Goal: Check status: Check status

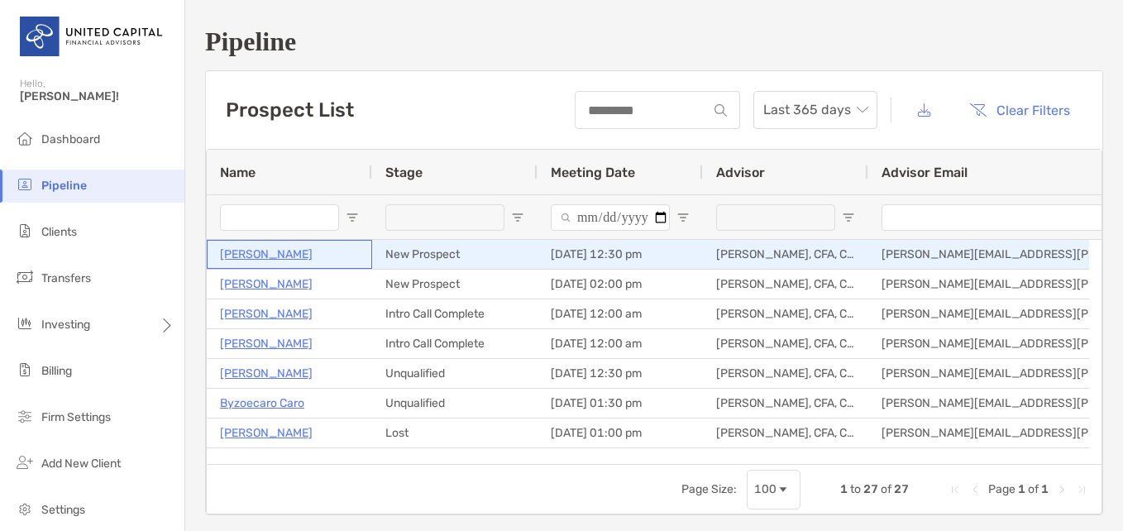
click at [252, 256] on p "[PERSON_NAME]" at bounding box center [266, 254] width 93 height 21
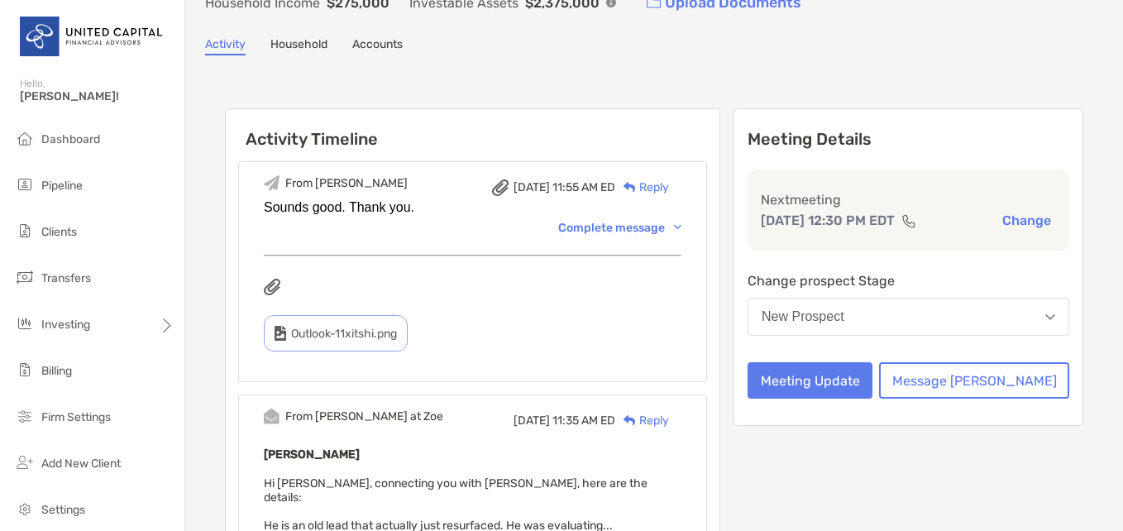
scroll to position [331, 0]
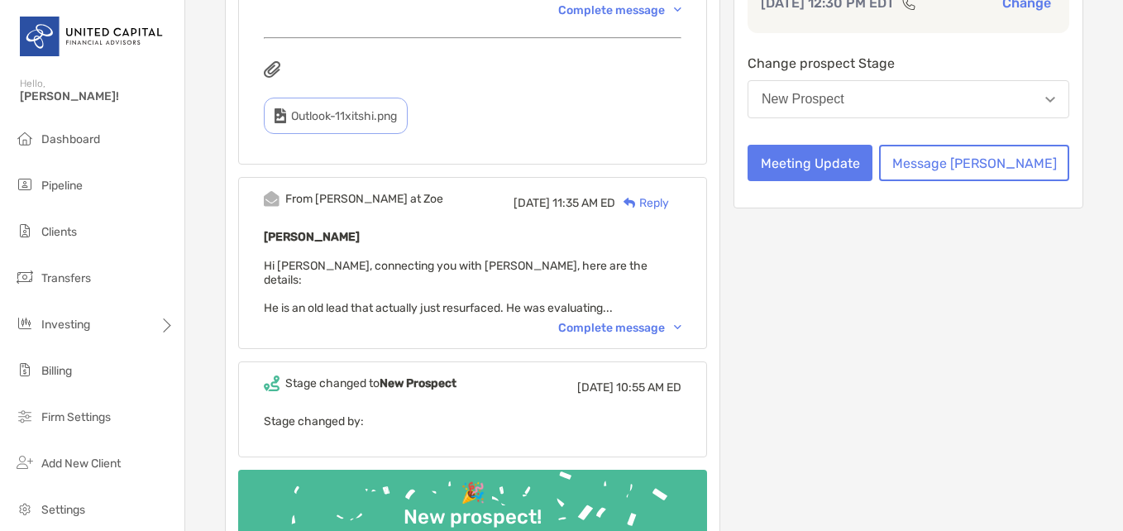
click at [620, 321] on div "Complete message" at bounding box center [619, 328] width 123 height 14
